Goal: Browse casually

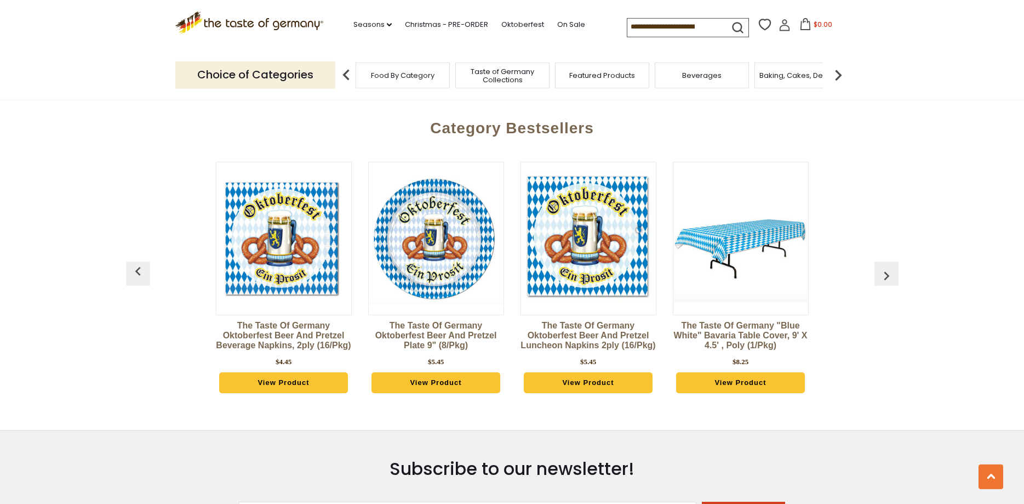
scroll to position [2739, 0]
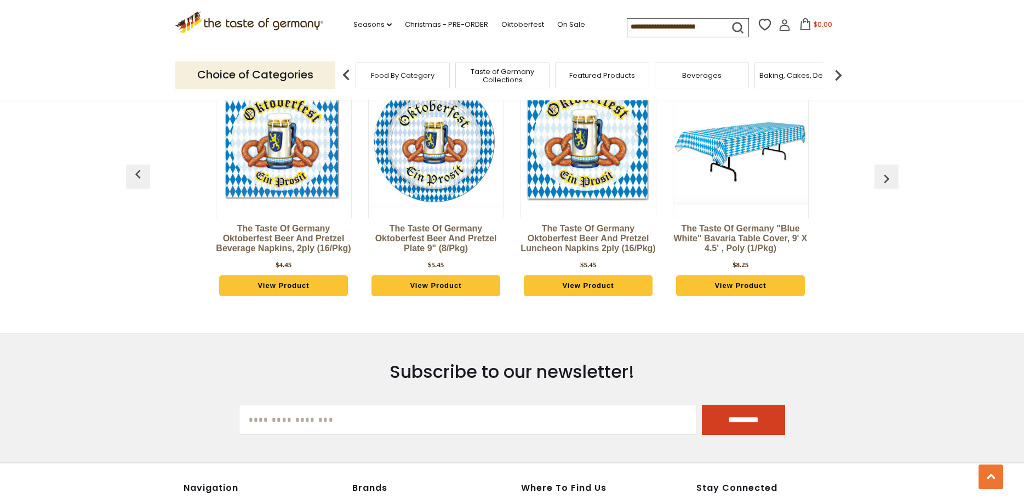
click at [890, 175] on img "button" at bounding box center [887, 179] width 18 height 18
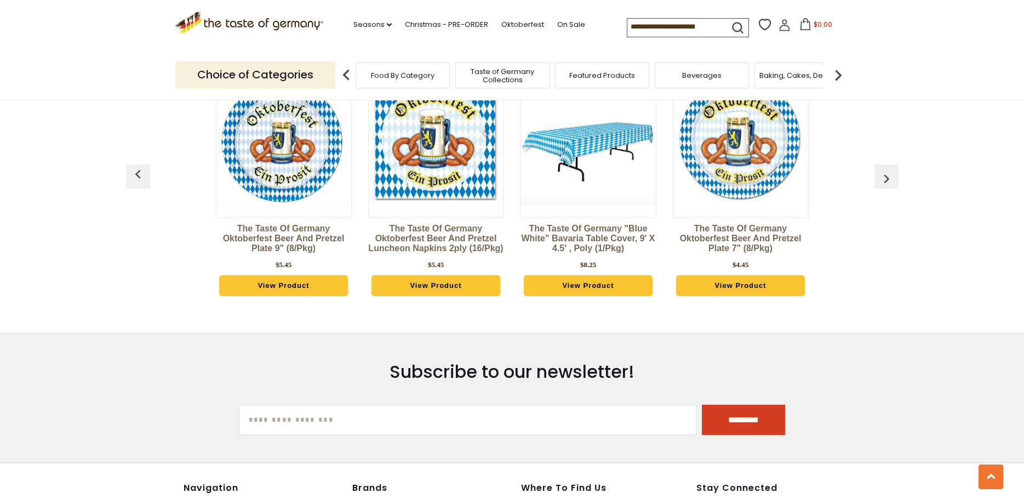
click at [890, 175] on img "button" at bounding box center [887, 179] width 18 height 18
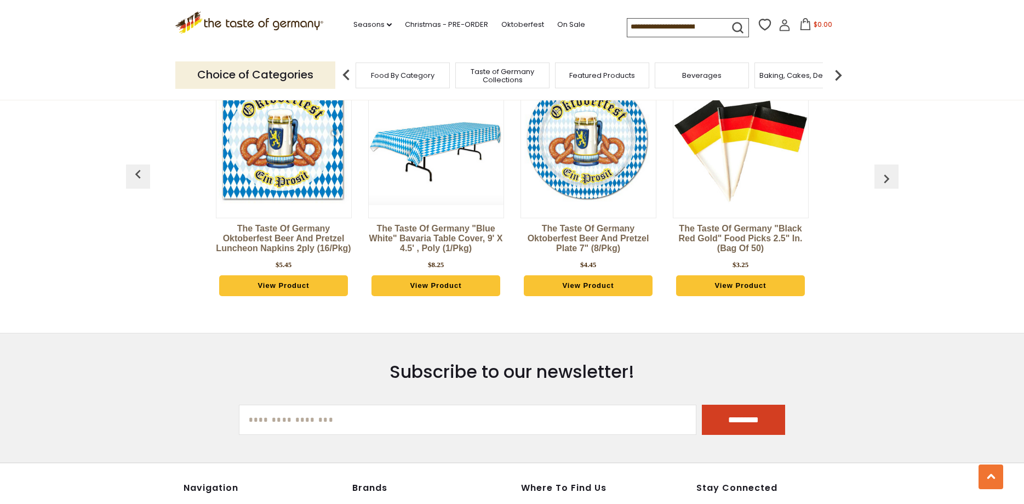
click at [890, 175] on img "button" at bounding box center [887, 179] width 18 height 18
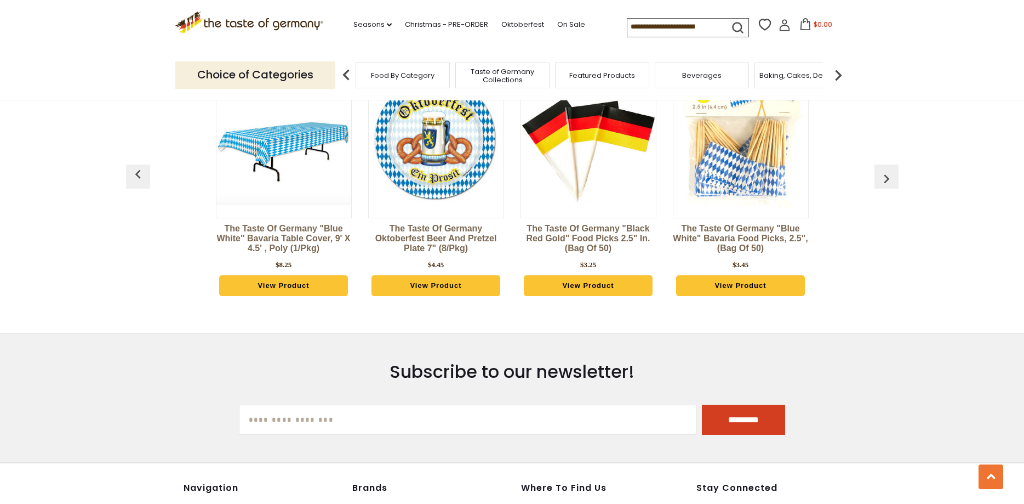
click at [890, 175] on img "button" at bounding box center [887, 179] width 18 height 18
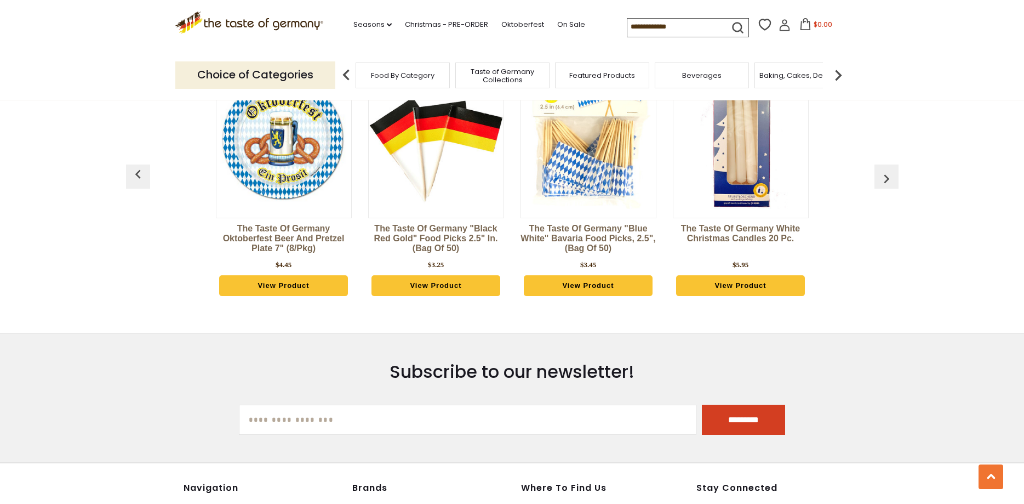
click at [890, 175] on img "button" at bounding box center [887, 179] width 18 height 18
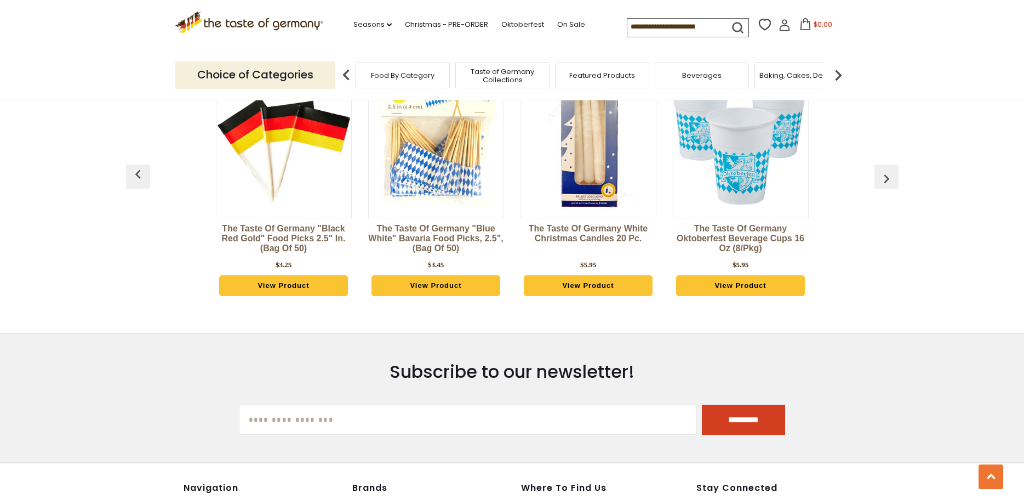
click at [890, 175] on img "button" at bounding box center [887, 179] width 18 height 18
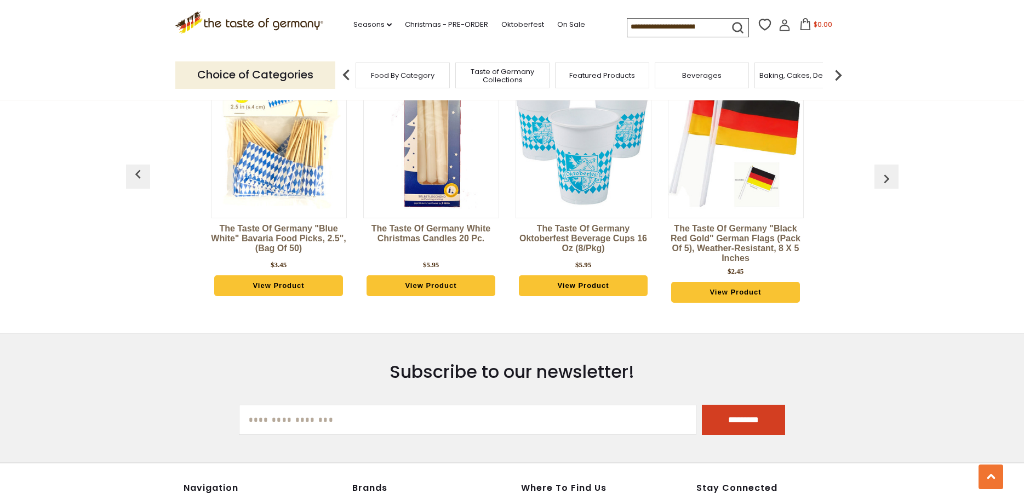
click at [890, 175] on img "button" at bounding box center [887, 179] width 18 height 18
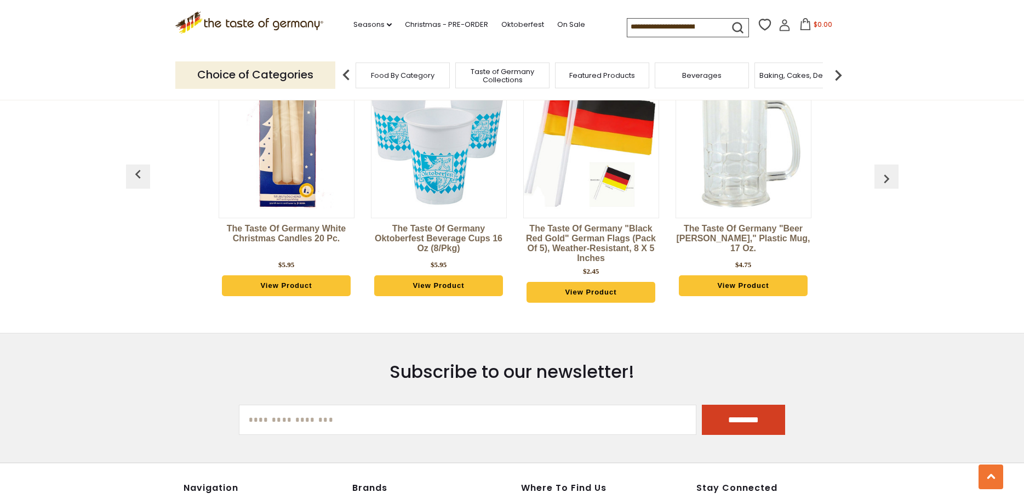
click at [890, 175] on img "button" at bounding box center [887, 179] width 18 height 18
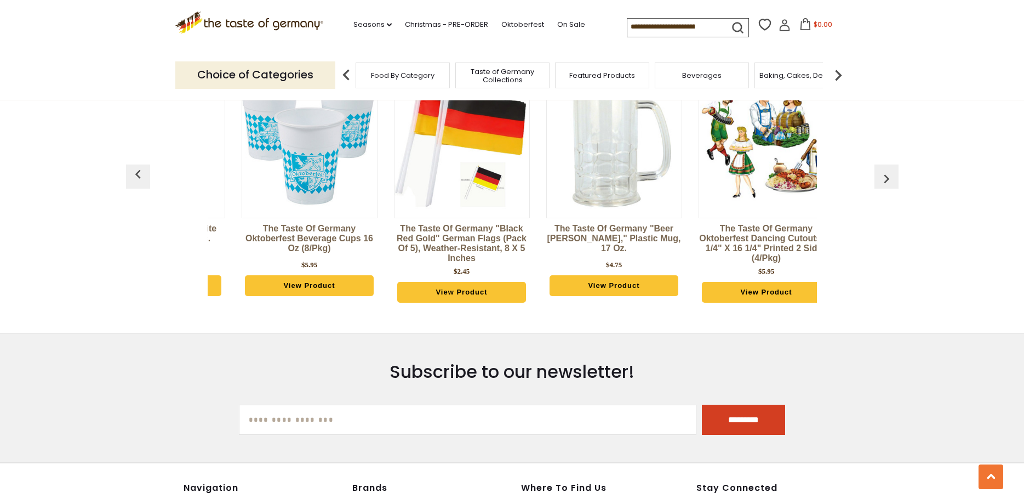
click at [890, 175] on img "button" at bounding box center [887, 179] width 18 height 18
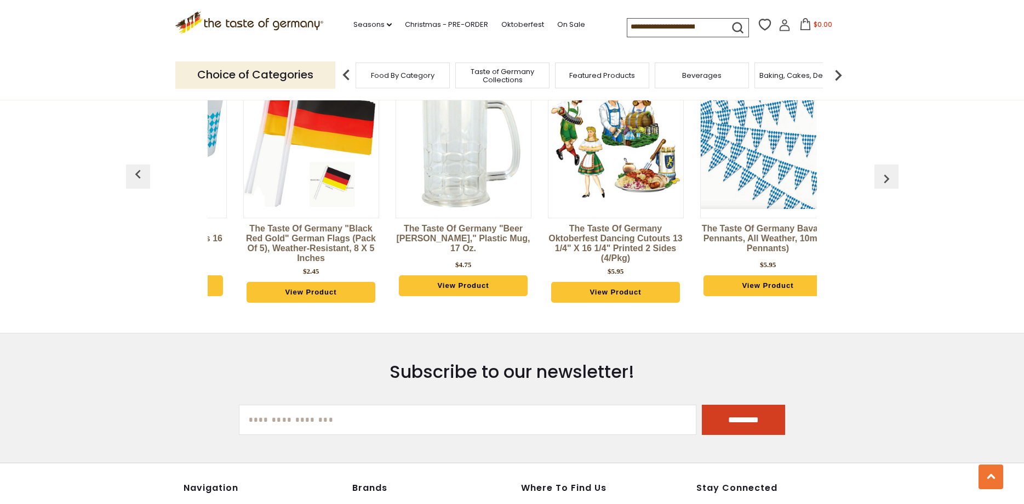
click at [890, 175] on img "button" at bounding box center [887, 179] width 18 height 18
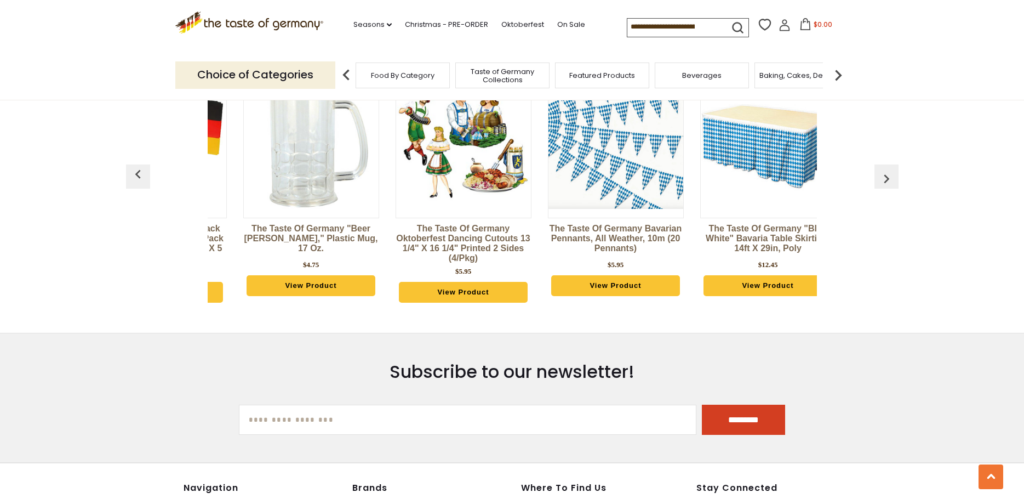
click at [890, 175] on img "button" at bounding box center [887, 179] width 18 height 18
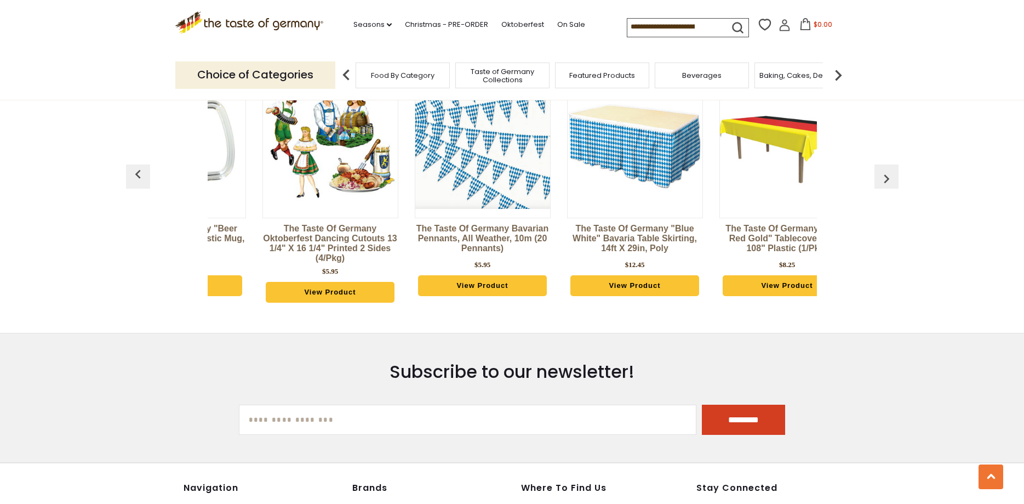
click at [890, 175] on img "button" at bounding box center [887, 179] width 18 height 18
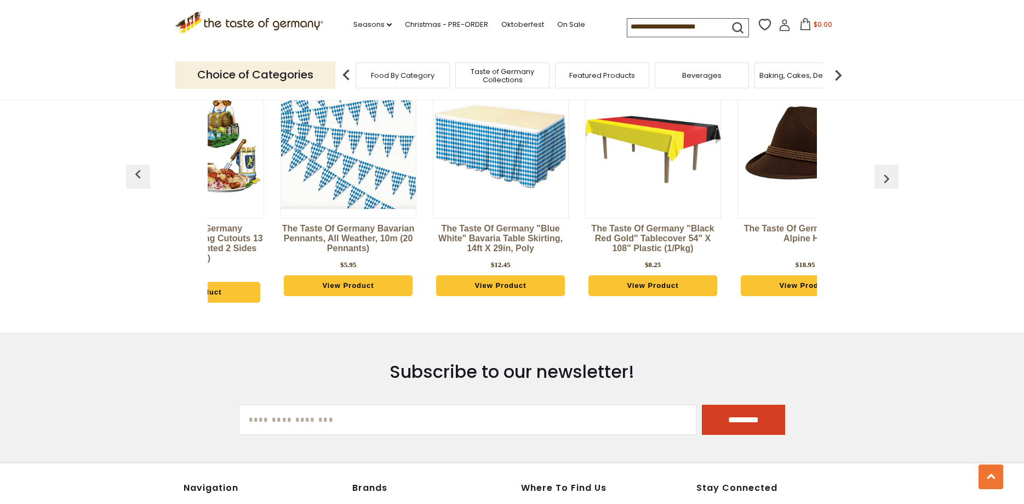
click at [890, 175] on img "button" at bounding box center [887, 179] width 18 height 18
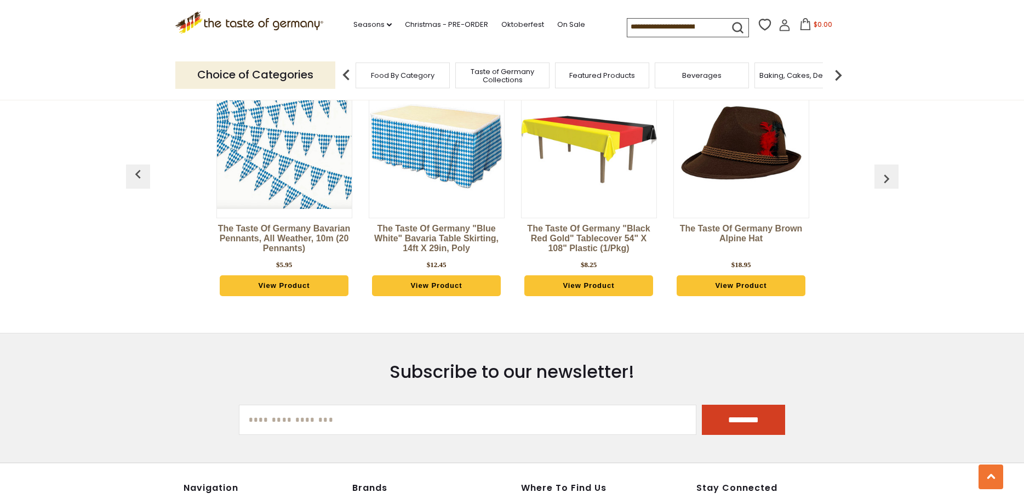
scroll to position [0, 1828]
click at [890, 175] on img "button" at bounding box center [887, 179] width 18 height 18
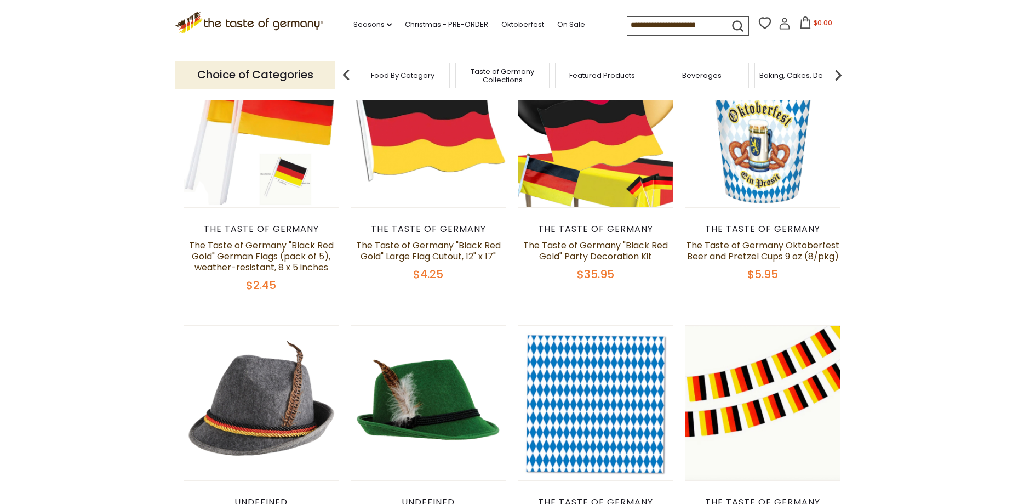
scroll to position [0, 0]
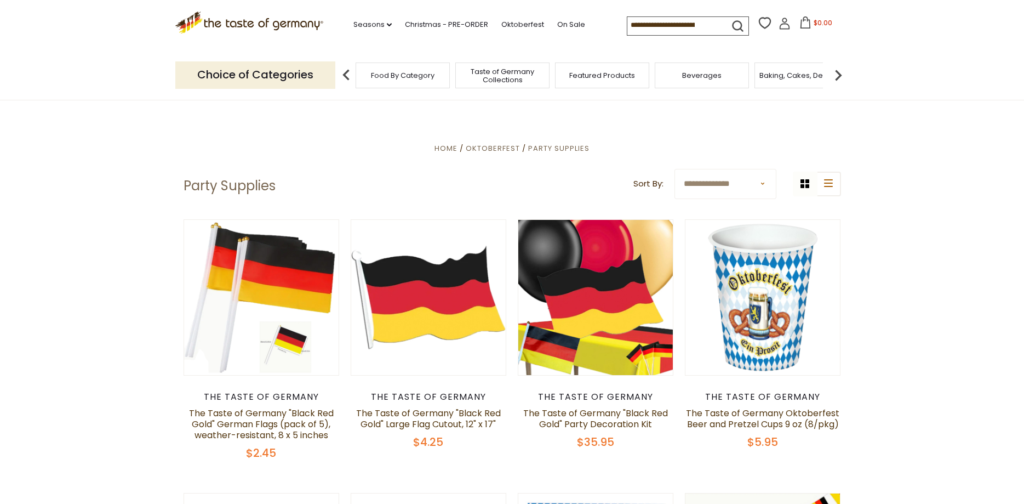
click at [841, 73] on img at bounding box center [838, 75] width 22 height 22
click at [838, 68] on img at bounding box center [838, 75] width 22 height 22
